Goal: Information Seeking & Learning: Understand process/instructions

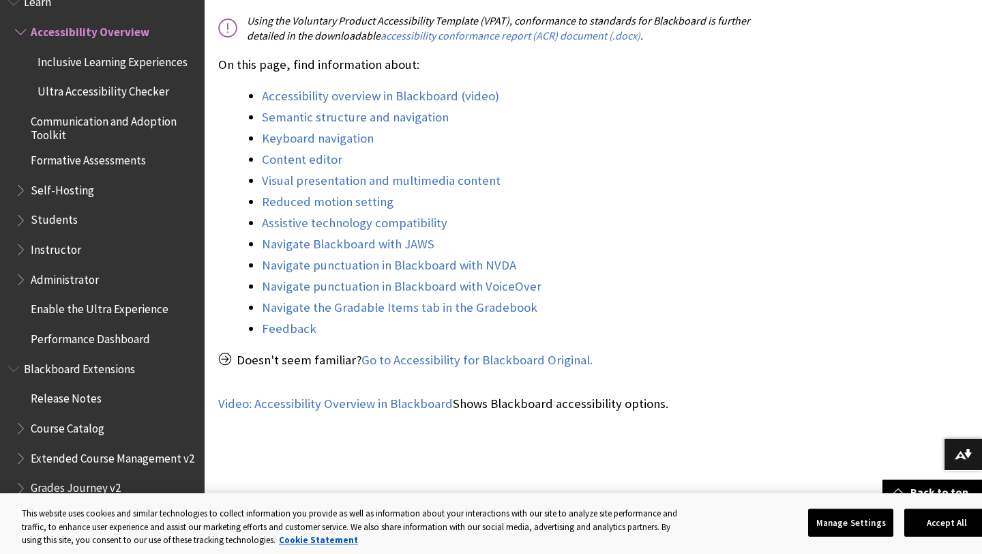
scroll to position [493, 0]
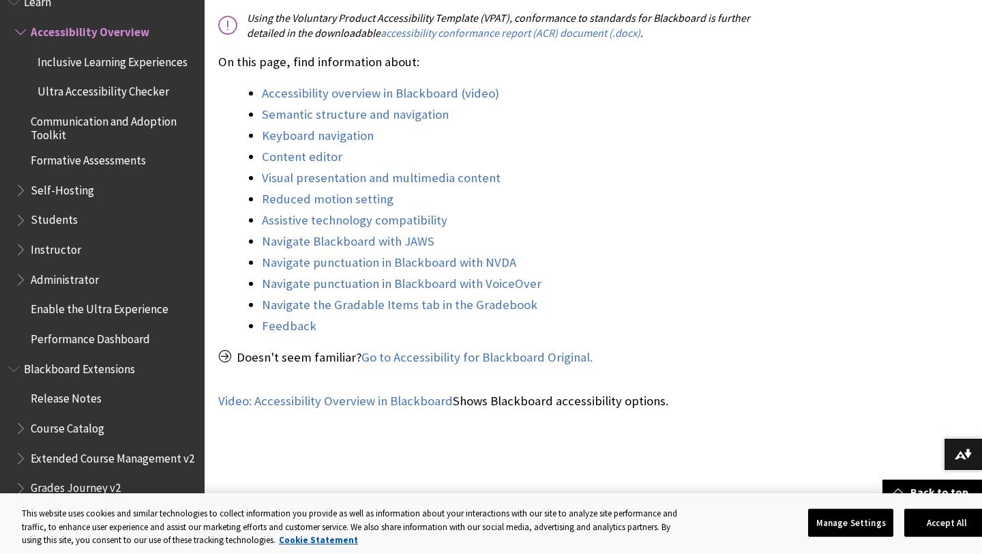
click at [85, 95] on span "Ultra Accessibility Checker" at bounding box center [104, 89] width 132 height 18
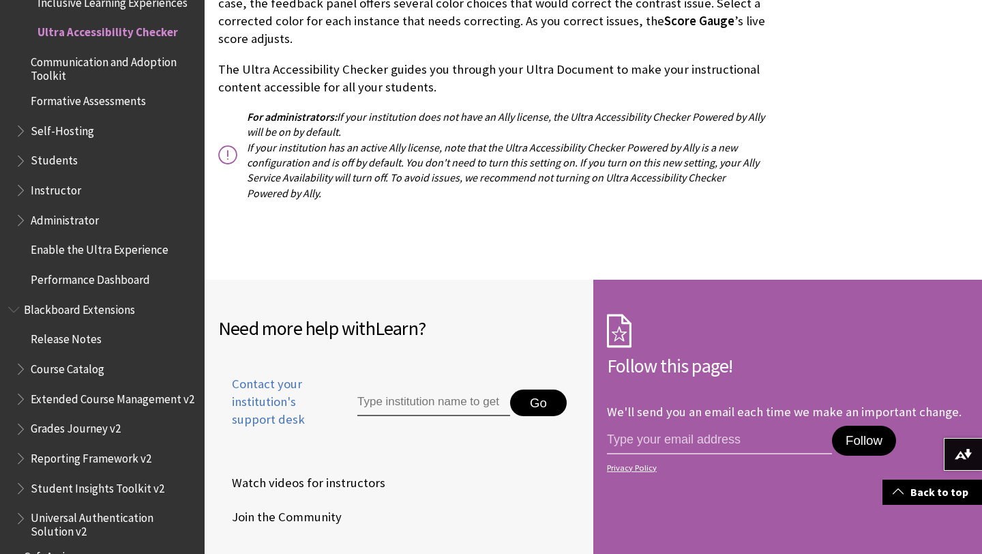
scroll to position [1983, 0]
